Goal: Task Accomplishment & Management: Complete application form

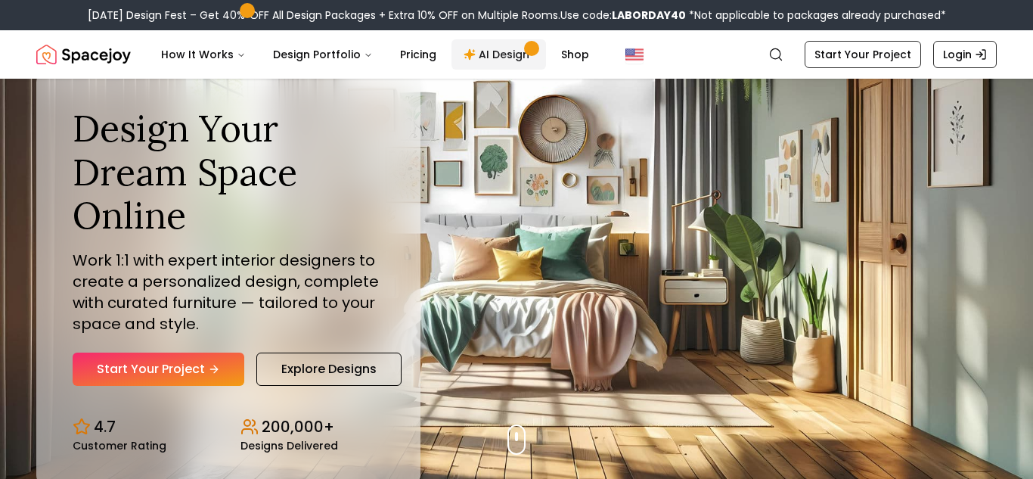
click at [475, 54] on link "AI Design" at bounding box center [499, 54] width 95 height 30
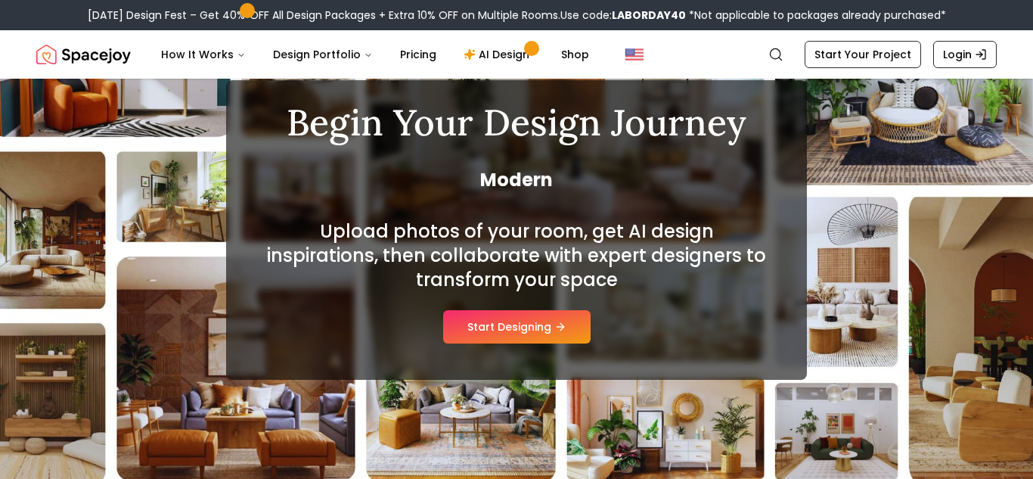
scroll to position [112, 0]
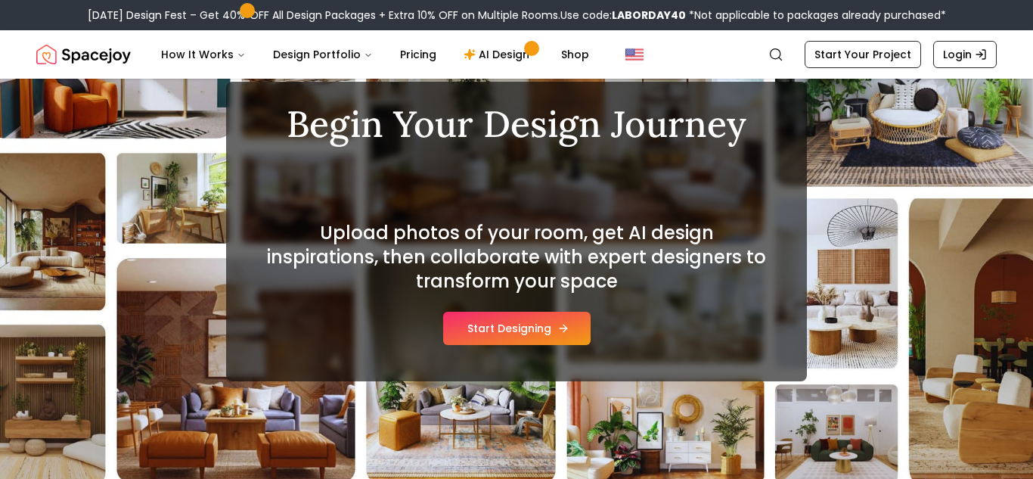
click at [489, 318] on button "Start Designing" at bounding box center [516, 328] width 147 height 33
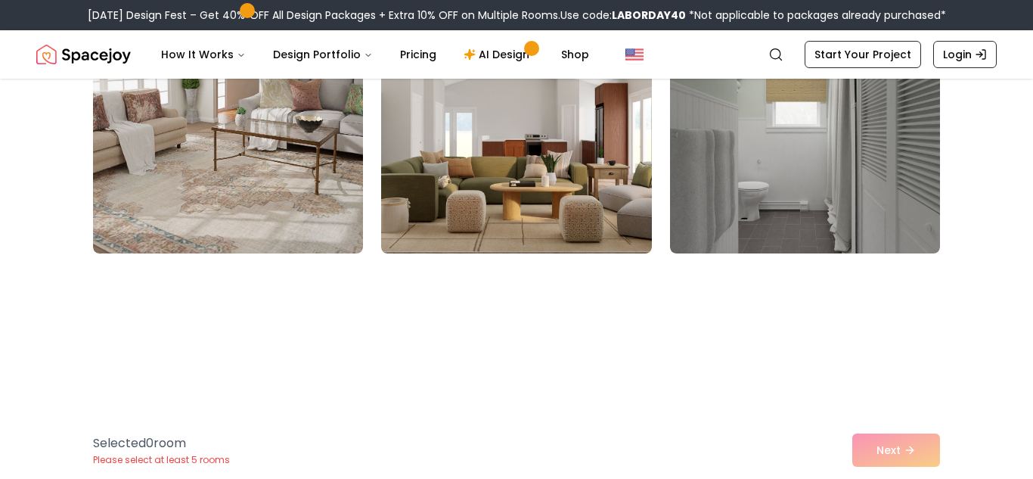
scroll to position [2547, 0]
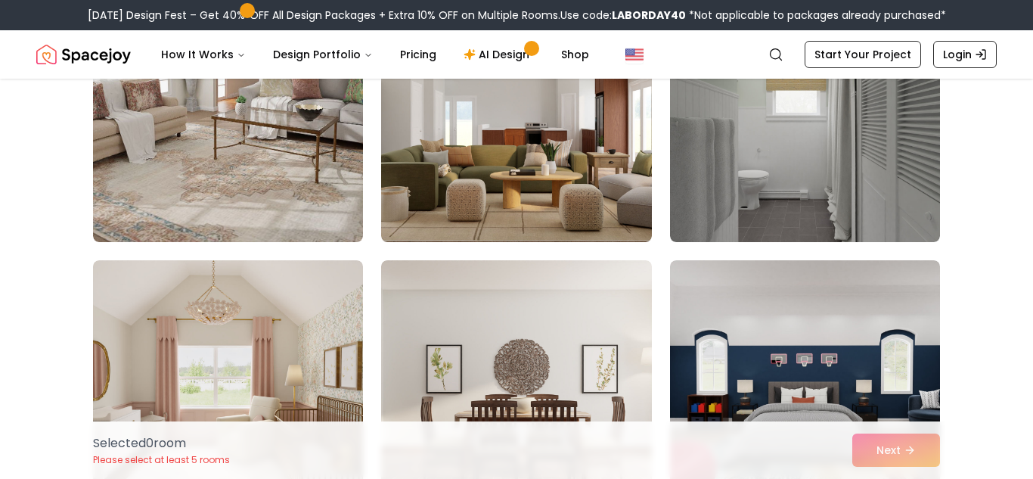
click at [871, 443] on div "Selected 0 room Please select at least 5 rooms Next" at bounding box center [516, 449] width 871 height 57
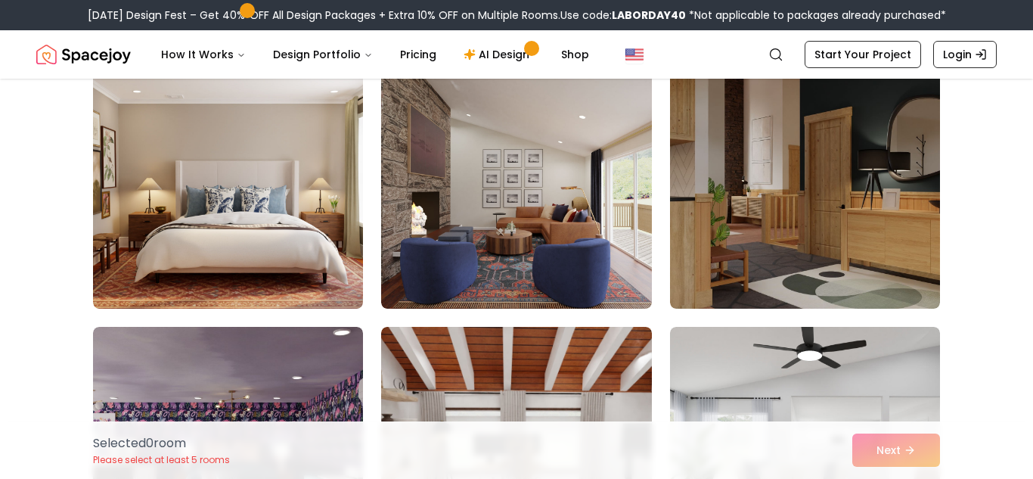
scroll to position [137, 0]
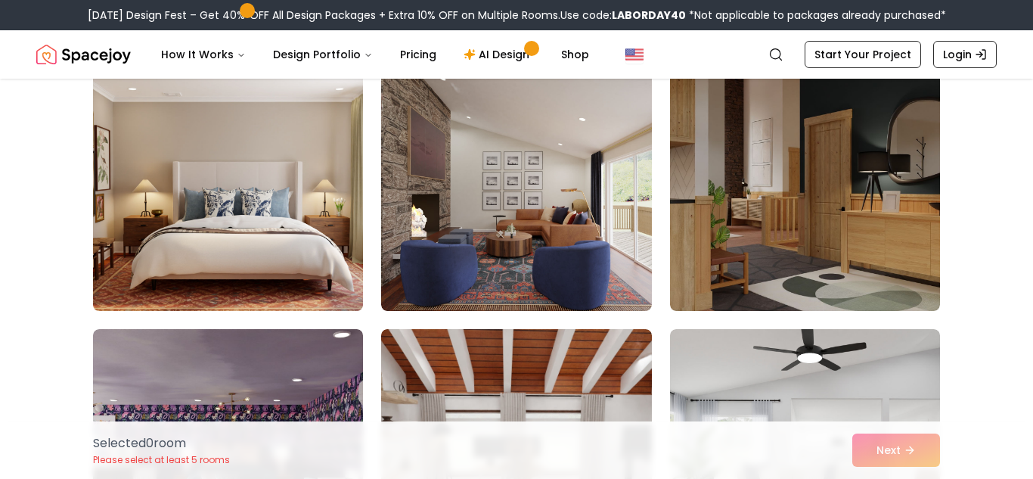
click at [195, 236] on img at bounding box center [228, 190] width 284 height 254
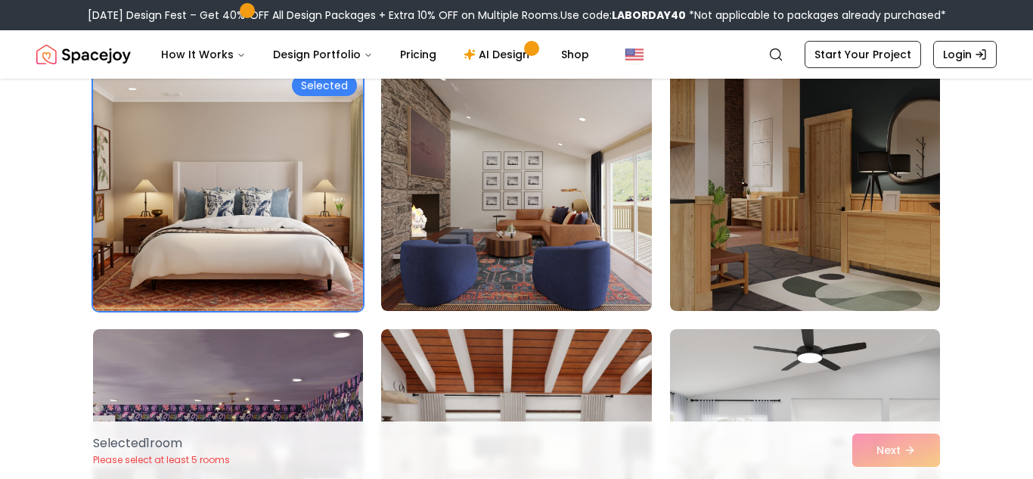
click at [195, 236] on img at bounding box center [228, 190] width 284 height 254
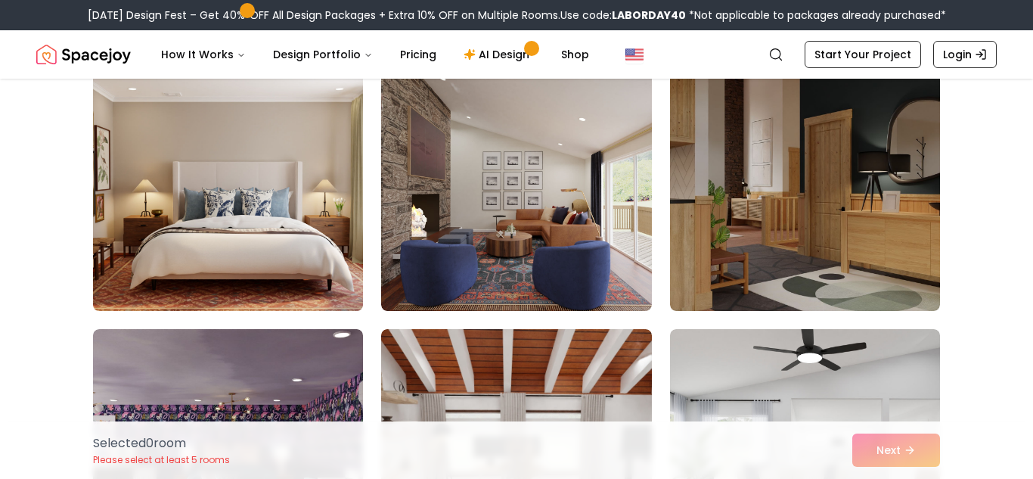
click at [195, 236] on img at bounding box center [228, 190] width 284 height 254
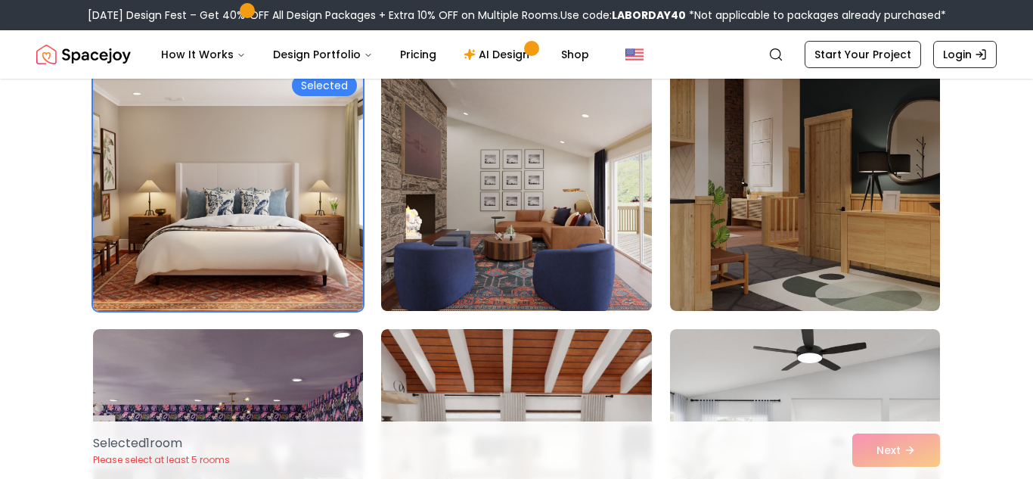
click at [514, 161] on img at bounding box center [516, 190] width 284 height 254
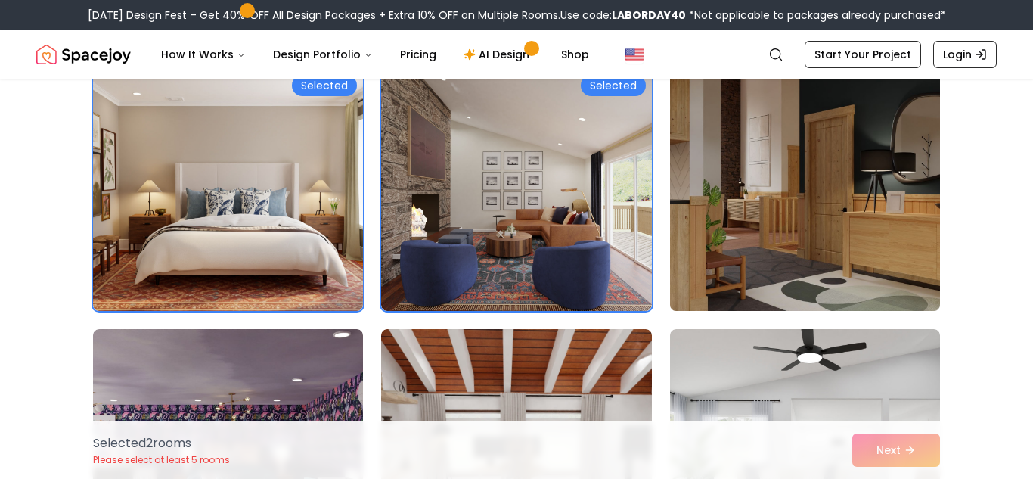
click at [715, 197] on img at bounding box center [805, 190] width 284 height 254
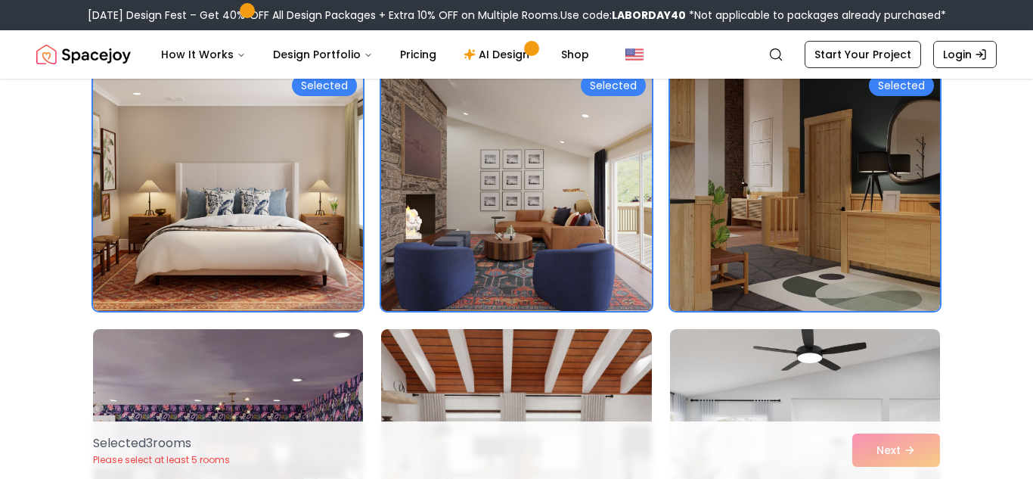
click at [521, 199] on img at bounding box center [516, 190] width 284 height 254
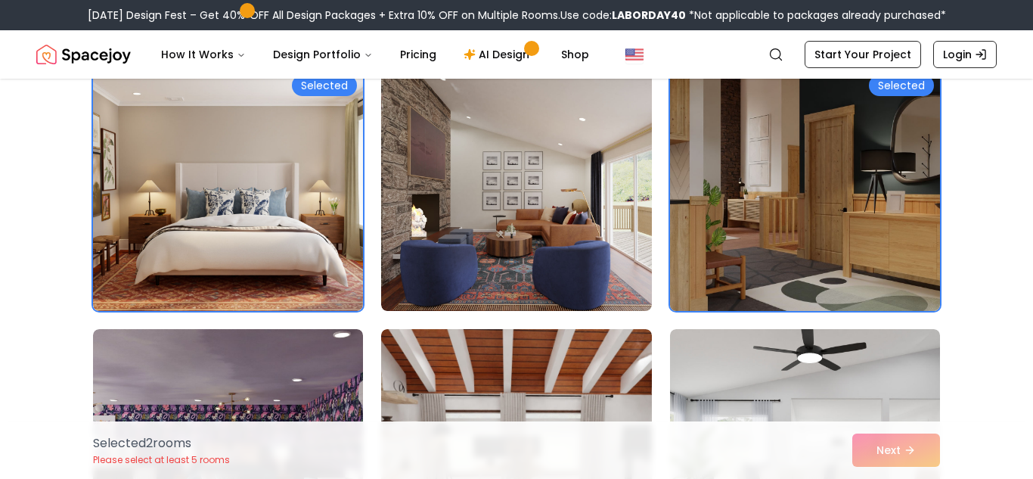
click at [829, 193] on img at bounding box center [805, 190] width 284 height 254
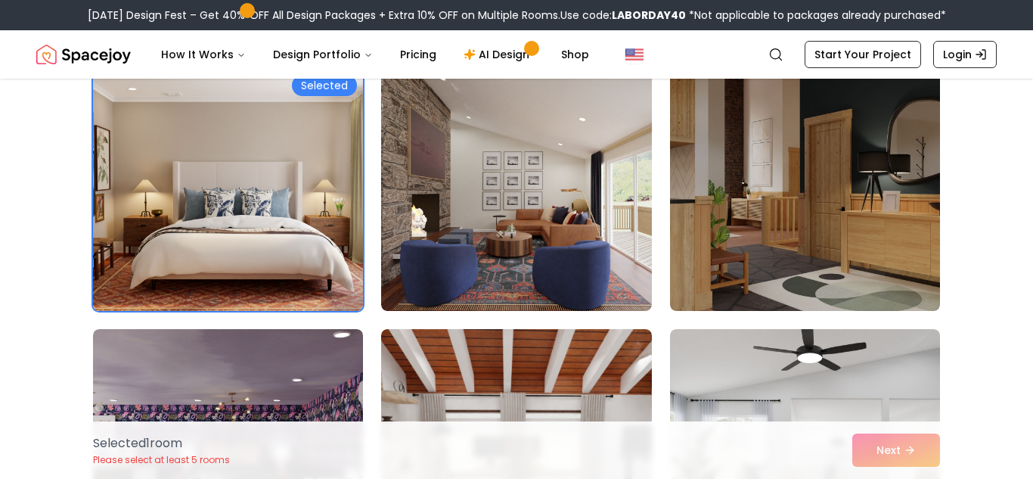
click at [212, 134] on img at bounding box center [228, 190] width 284 height 254
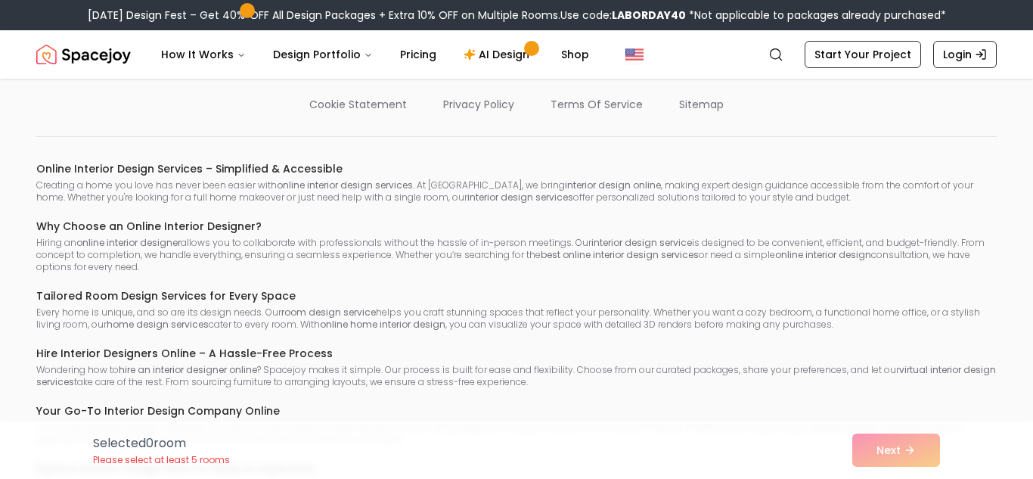
scroll to position [7092, 0]
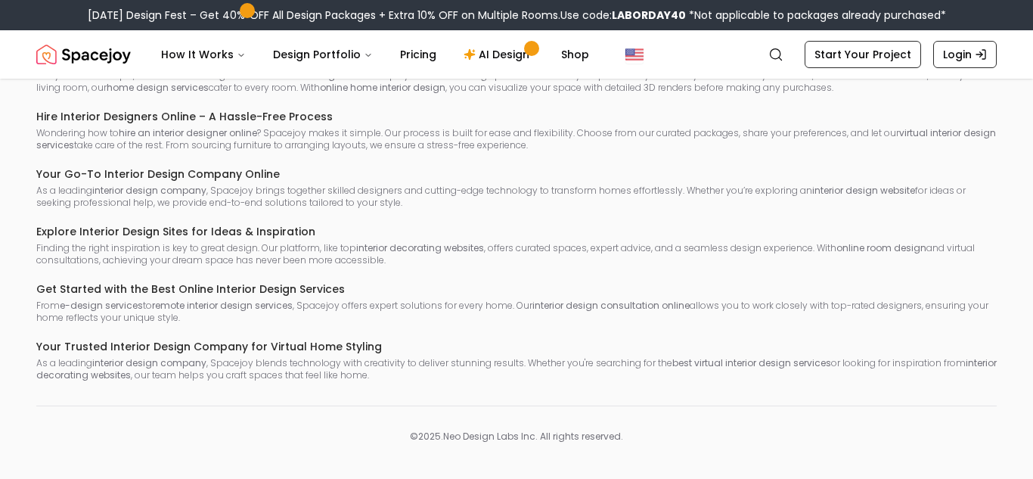
scroll to position [2786, 0]
